Goal: Find specific page/section: Find specific page/section

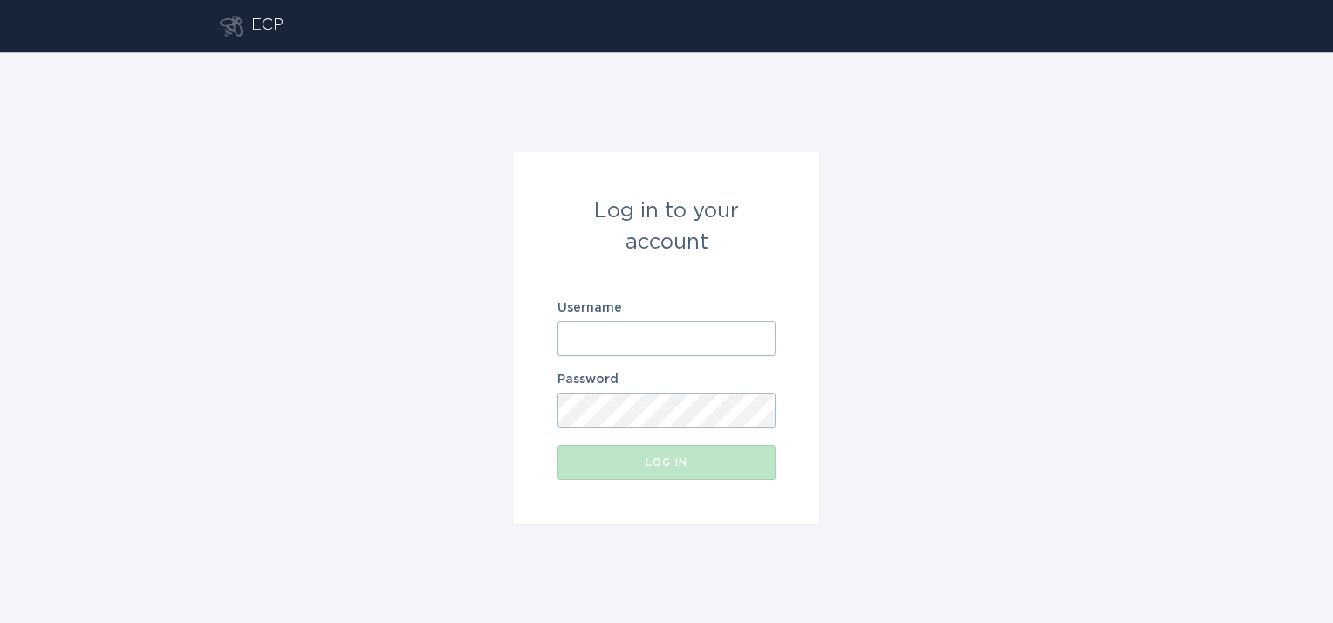
click at [713, 339] on input "Username" at bounding box center [667, 338] width 218 height 35
type input "[EMAIL_ADDRESS][DOMAIN_NAME]"
click at [558, 445] on button "Log in" at bounding box center [667, 462] width 218 height 35
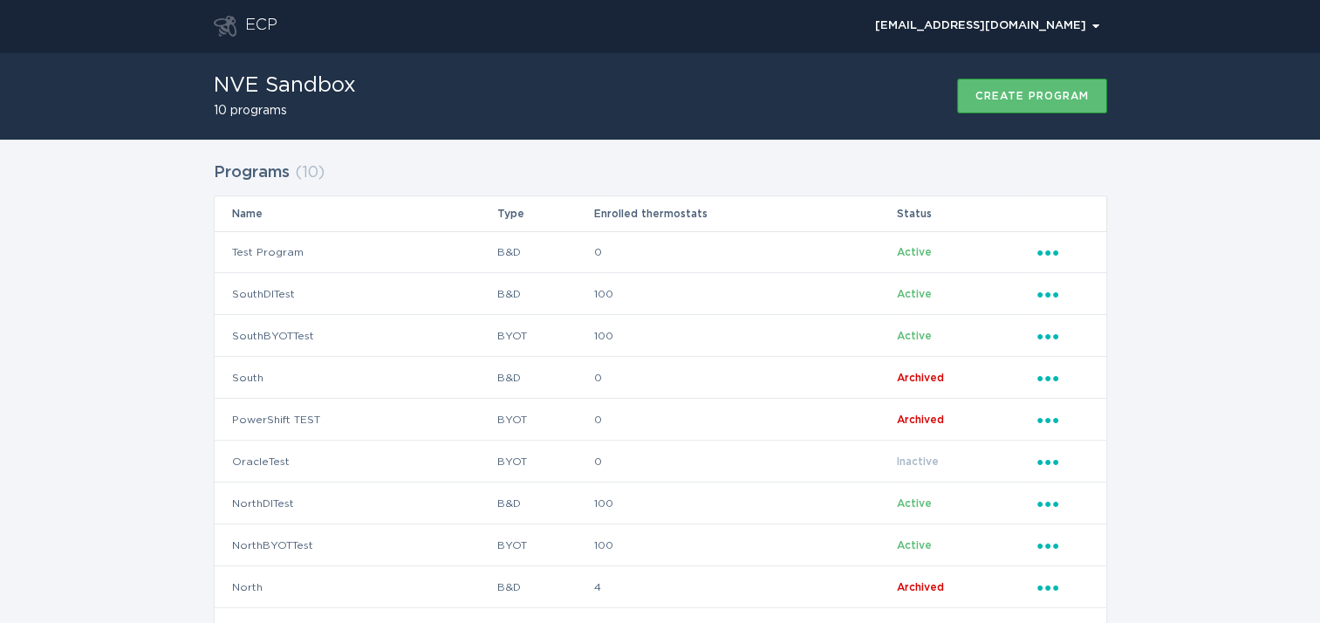
click at [188, 327] on div "Programs ( 10 ) Name Type Enrolled thermostats Status Test Program B&D 0 Active…" at bounding box center [660, 417] width 1320 height 555
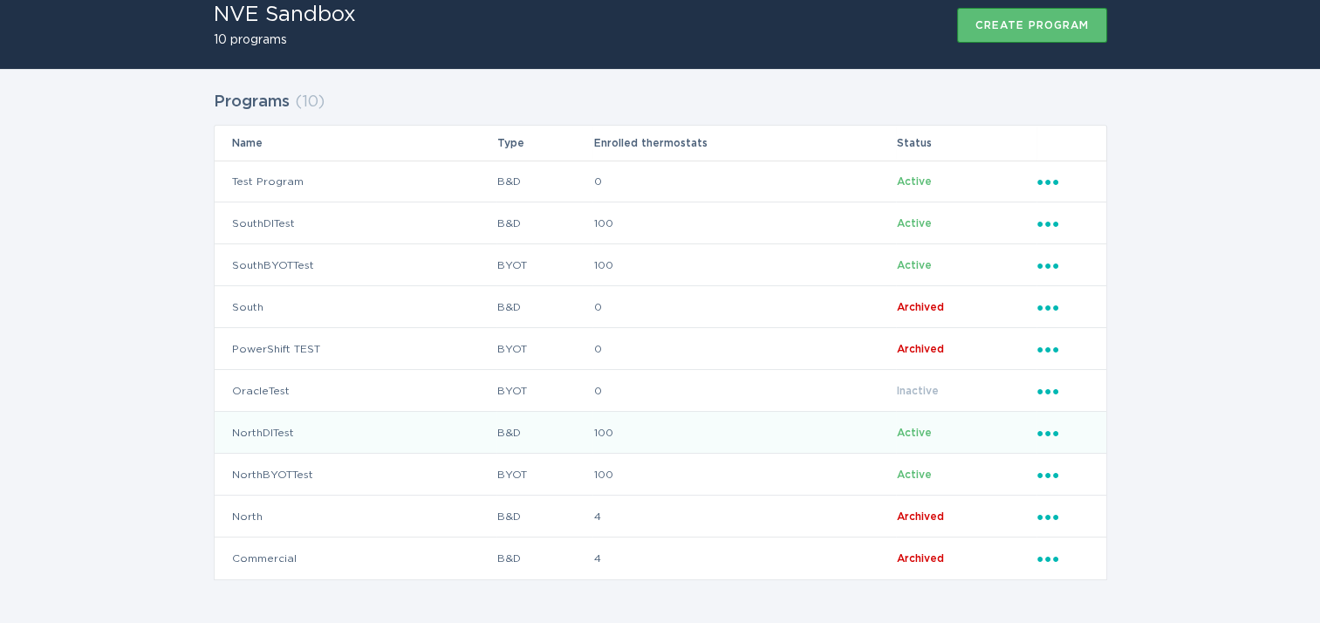
click at [263, 430] on td "NorthDITest" at bounding box center [356, 433] width 282 height 42
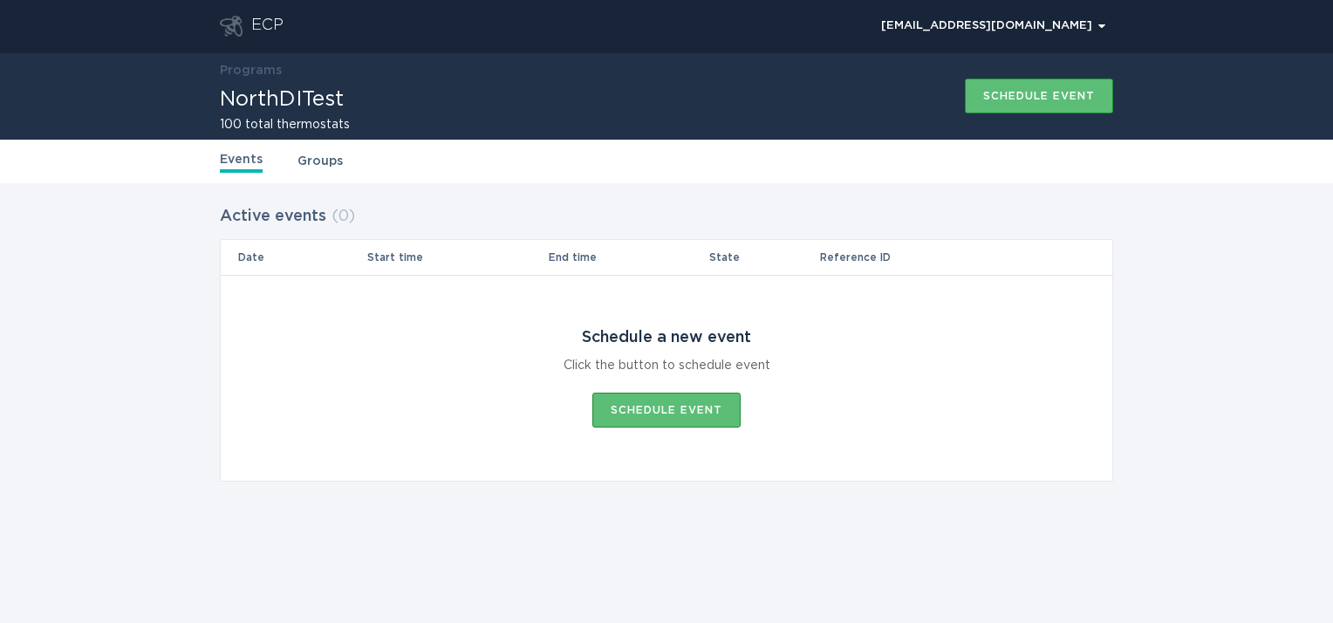
click at [320, 163] on link "Groups" at bounding box center [320, 161] width 45 height 19
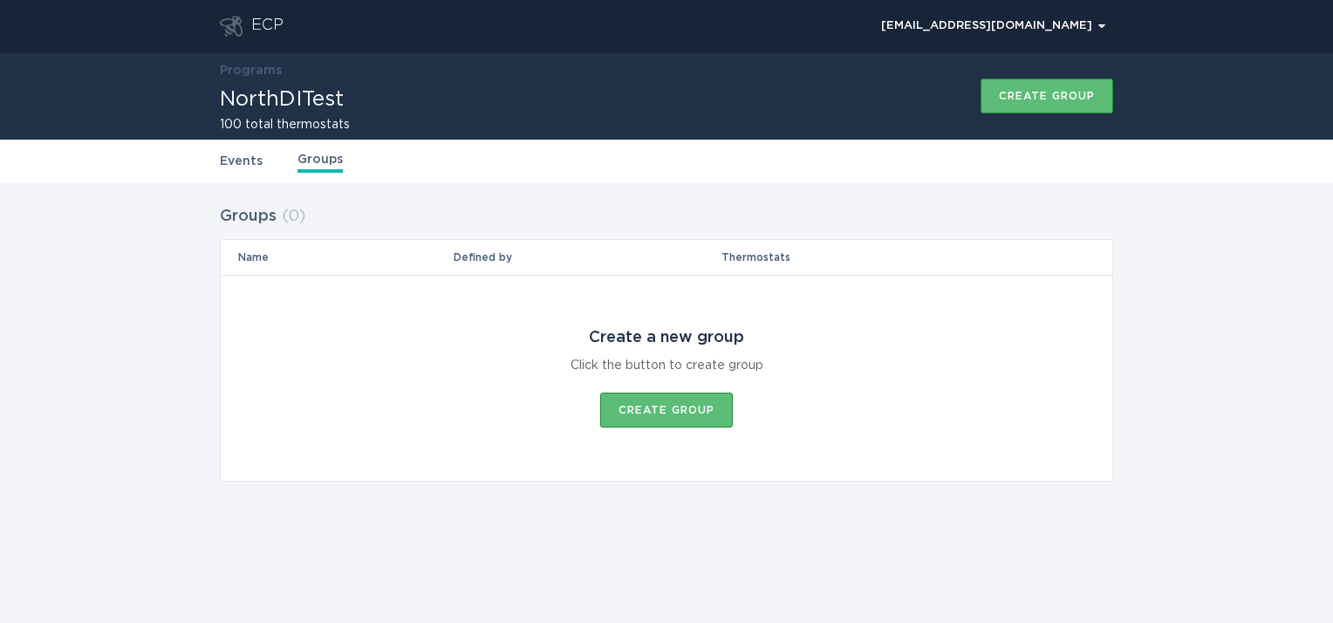
click at [1141, 232] on div "Groups ( 0 ) Name Defined by Thermostats Create a new group Click the button to…" at bounding box center [666, 354] width 1333 height 342
click at [258, 24] on div "ECP" at bounding box center [267, 26] width 32 height 21
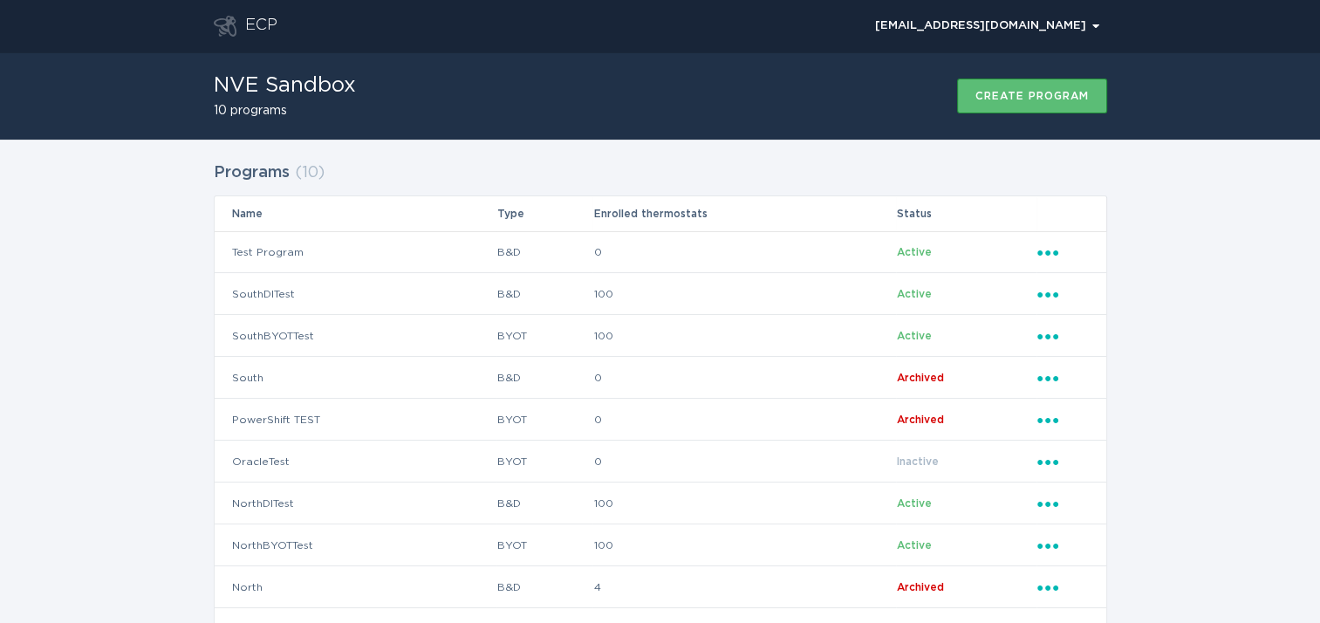
scroll to position [71, 0]
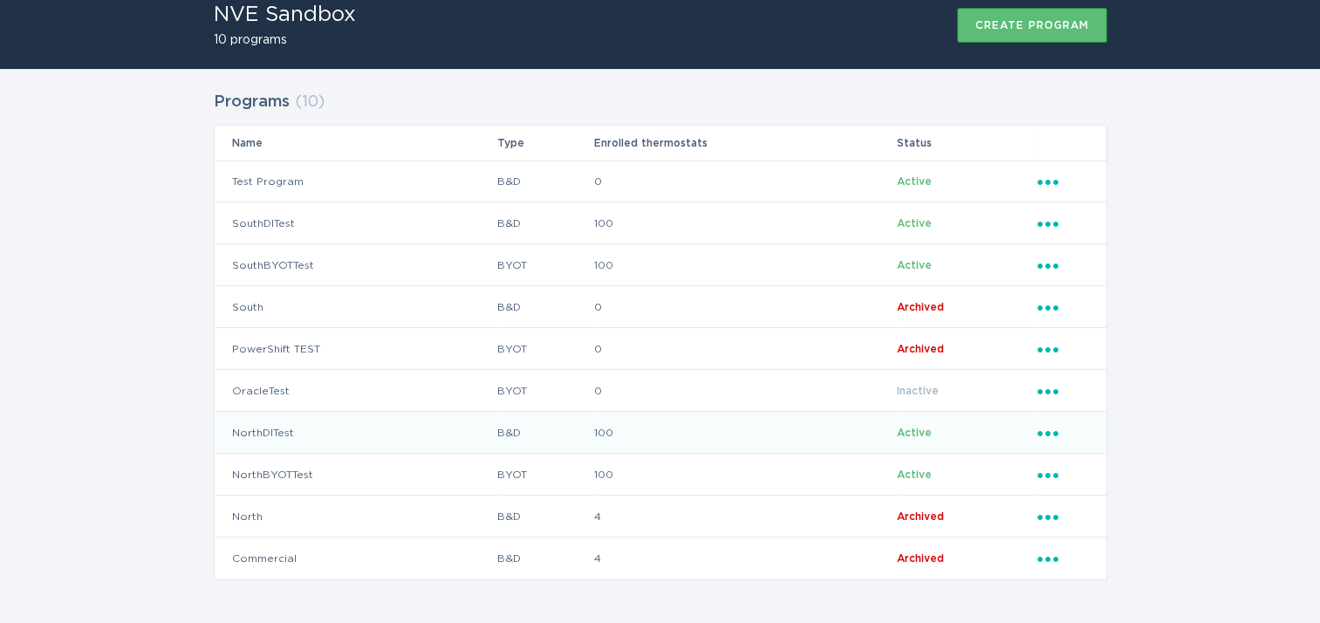
click at [272, 424] on td "NorthDITest" at bounding box center [356, 433] width 282 height 42
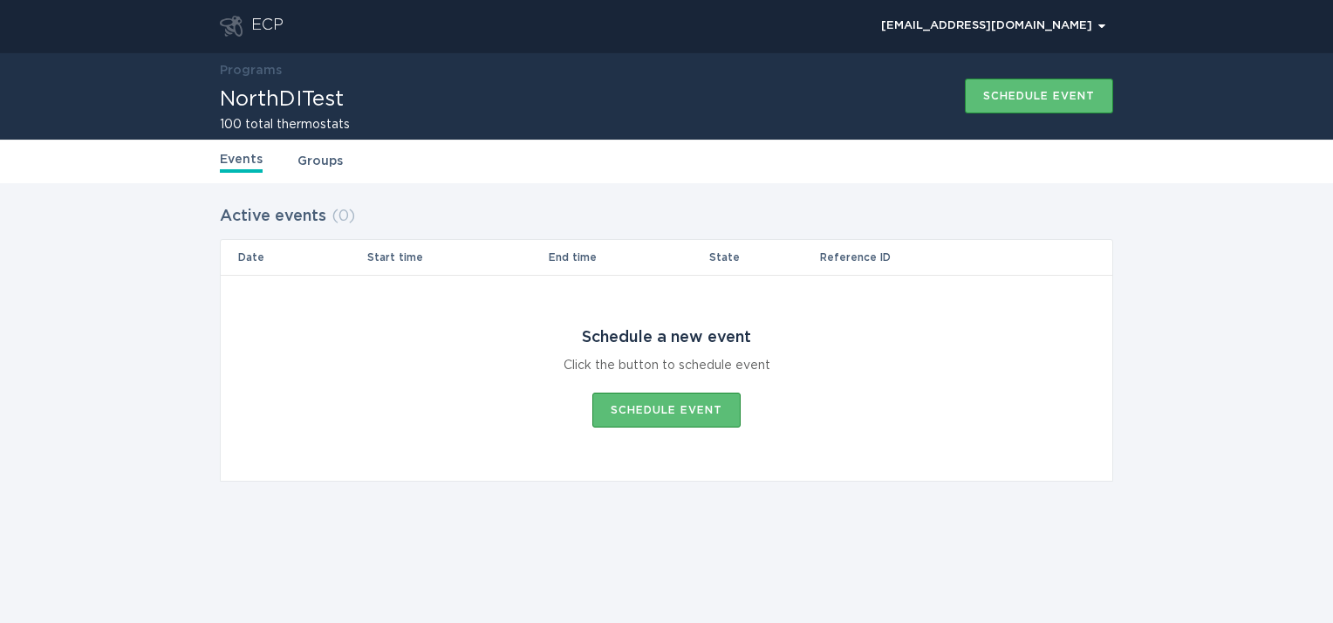
click at [327, 161] on link "Groups" at bounding box center [320, 161] width 45 height 19
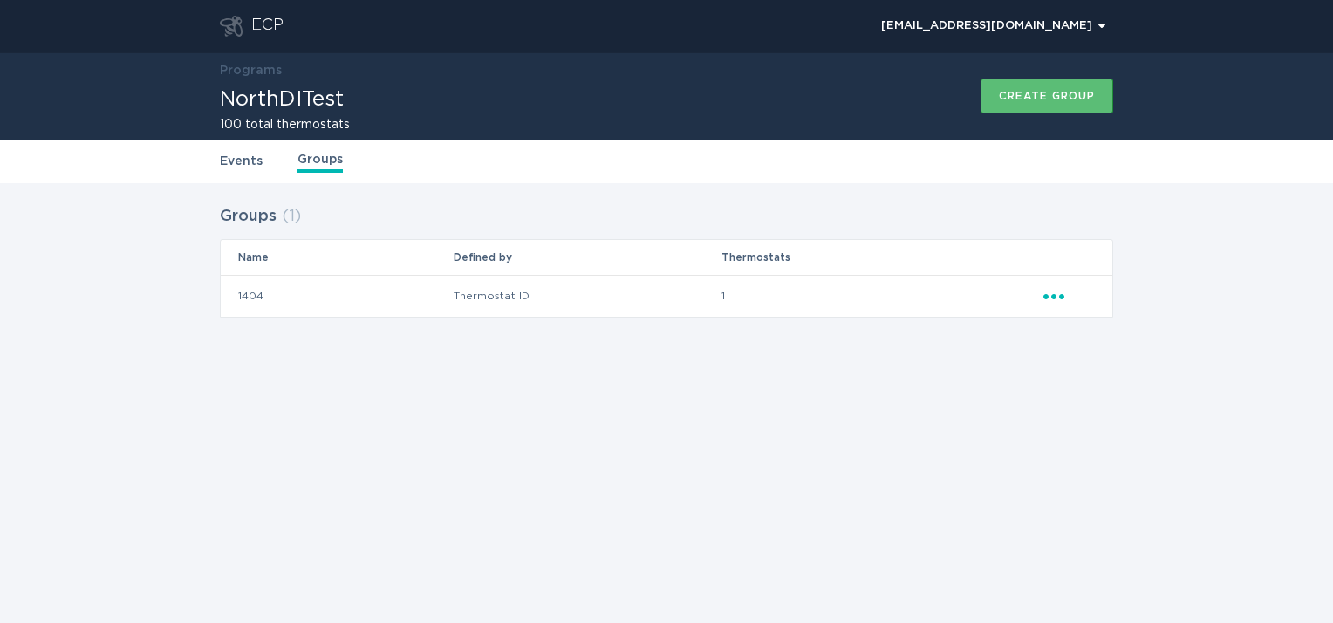
click at [1209, 287] on div "Groups ( 1 ) Name Defined by Thermostats 1404 Thermostat ID 1 Ellipsis" at bounding box center [666, 272] width 1333 height 178
